Goal: Task Accomplishment & Management: Use online tool/utility

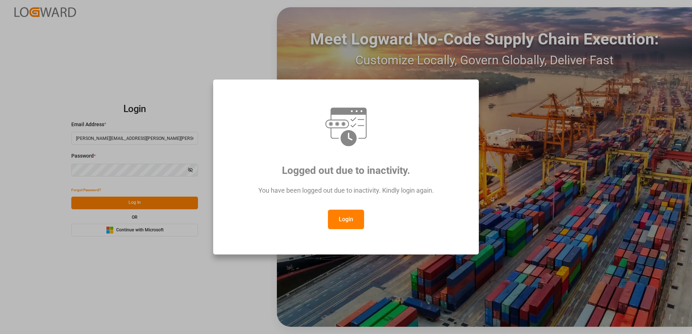
click at [347, 220] on button "Login" at bounding box center [346, 220] width 36 height 20
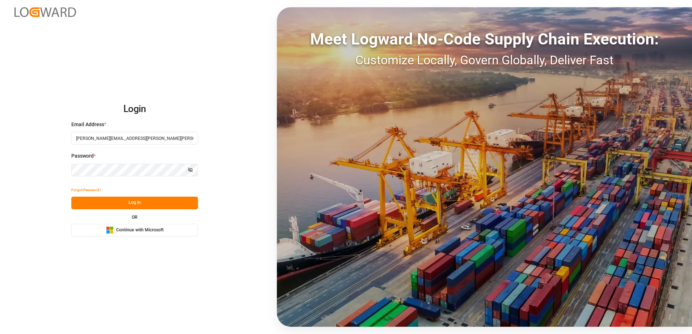
drag, startPoint x: 135, startPoint y: 229, endPoint x: 146, endPoint y: 229, distance: 11.6
click at [135, 229] on span "Continue with Microsoft" at bounding box center [139, 230] width 47 height 7
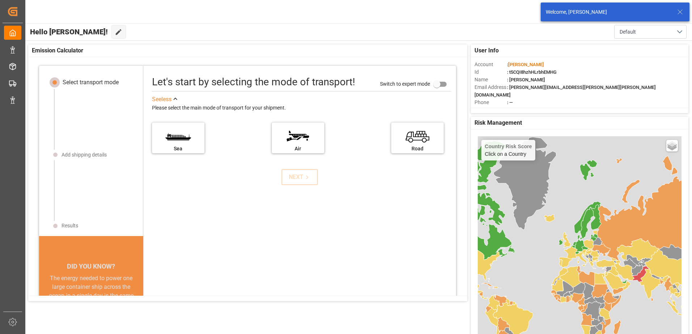
click at [681, 12] on icon at bounding box center [680, 12] width 9 height 9
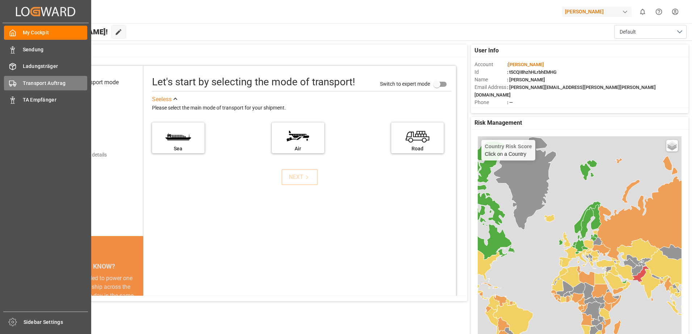
click at [34, 80] on span "Transport Auftrag" at bounding box center [55, 84] width 65 height 8
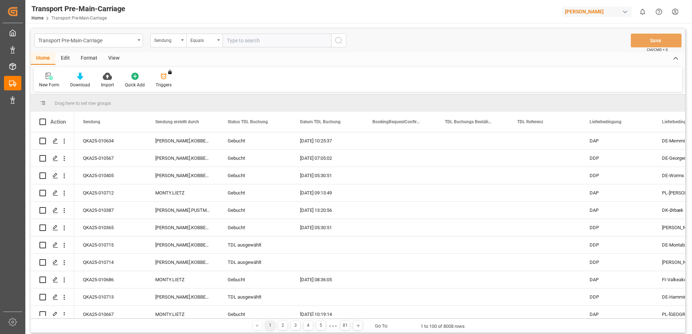
click at [84, 56] on div "Format" at bounding box center [89, 58] width 28 height 12
click at [58, 77] on div at bounding box center [49, 76] width 21 height 8
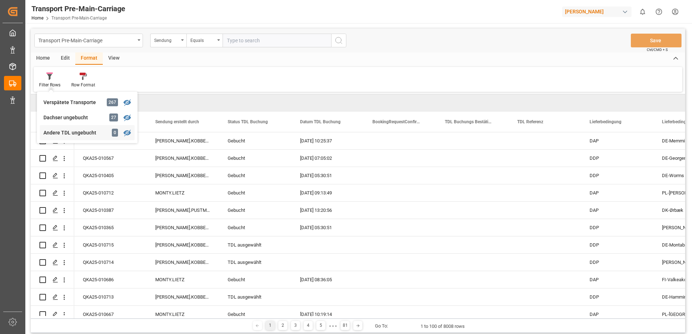
click at [64, 135] on div "Andere TDL ungebucht" at bounding box center [74, 133] width 63 height 8
